Goal: Task Accomplishment & Management: Manage account settings

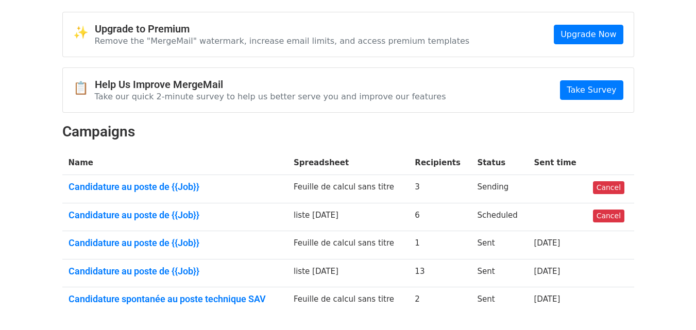
scroll to position [58, 0]
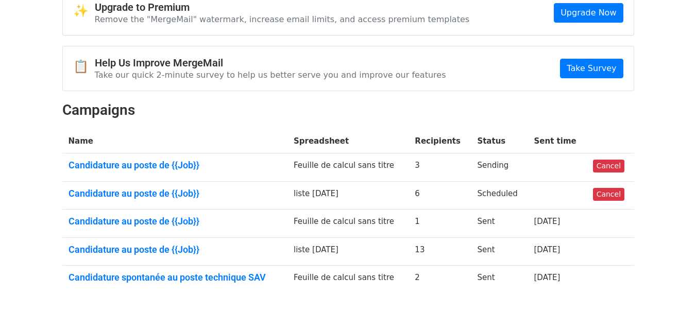
click at [174, 158] on td "Candidature au poste de {{Job}}" at bounding box center [175, 168] width 226 height 28
click at [169, 165] on link "Candidature au poste de {{Job}}" at bounding box center [175, 165] width 213 height 11
click at [602, 161] on link "Cancel" at bounding box center [608, 166] width 31 height 13
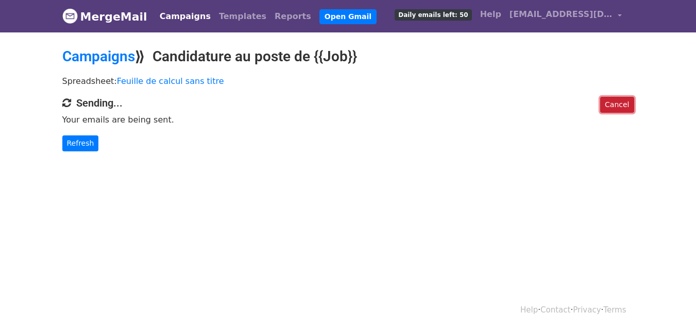
click at [621, 105] on link "Cancel" at bounding box center [616, 105] width 33 height 16
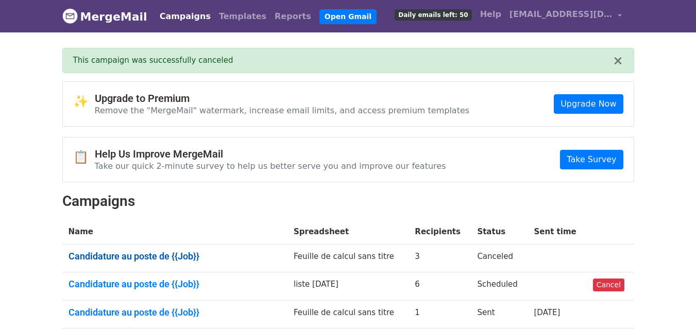
click at [158, 258] on link "Candidature au poste de {{Job}}" at bounding box center [175, 256] width 213 height 11
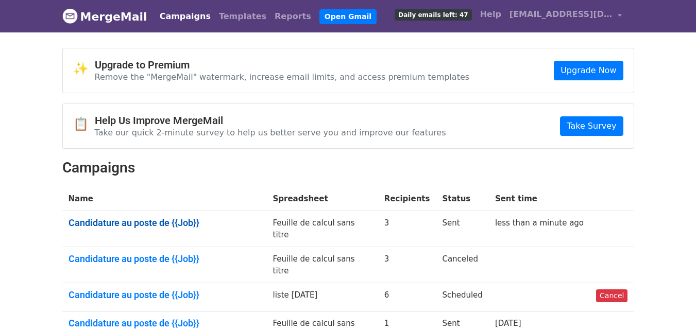
click at [155, 221] on link "Candidature au poste de {{Job}}" at bounding box center [165, 222] width 192 height 11
